Goal: Complete application form

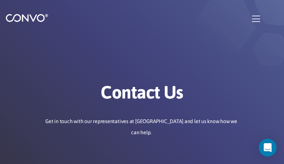
type input "zNzFNJFEoZdmve"
type input "[EMAIL_ADDRESS][DOMAIN_NAME]"
type input "HoFtutghLmCb"
type input "ZhdaGTcurdKKRfN"
type input "AhJcynAyF"
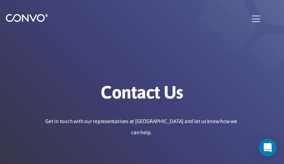
type input "[EMAIL_ADDRESS][DOMAIN_NAME]"
type input "LLxmLYjywLtDWq"
type input "YBeRyxXPf"
type input "xicueAzpmnVRSWYS"
